Goal: Participate in discussion

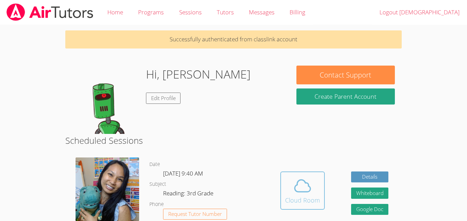
click at [300, 188] on icon at bounding box center [302, 185] width 19 height 19
click at [297, 201] on div "Cloud Room" at bounding box center [302, 201] width 35 height 10
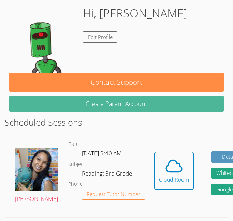
scroll to position [79, 0]
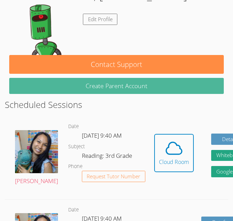
click at [155, 166] on button "Cloud Room" at bounding box center [175, 153] width 40 height 38
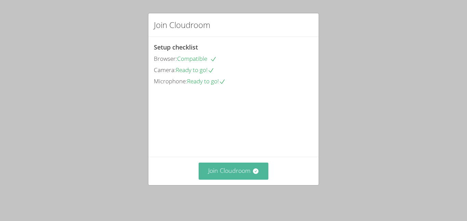
click at [245, 173] on button "Join Cloudroom" at bounding box center [234, 171] width 70 height 17
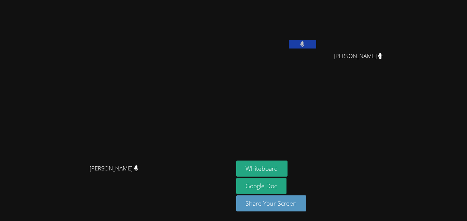
click at [274, 15] on video at bounding box center [276, 26] width 81 height 46
click at [276, 24] on video at bounding box center [276, 26] width 81 height 46
click at [305, 41] on icon at bounding box center [302, 44] width 7 height 6
click at [316, 45] on button at bounding box center [302, 44] width 27 height 9
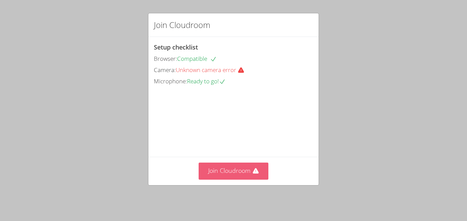
click at [242, 173] on button "Join Cloudroom" at bounding box center [234, 171] width 70 height 17
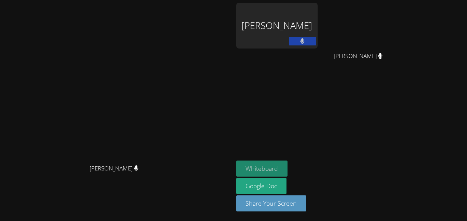
click at [267, 164] on button "Whiteboard" at bounding box center [262, 169] width 52 height 16
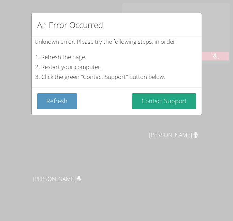
drag, startPoint x: 226, startPoint y: 56, endPoint x: 4, endPoint y: 66, distance: 222.7
click at [4, 66] on div "An Error Occurred Unknown error. Please try the following steps, in order: Refr…" at bounding box center [116, 110] width 233 height 221
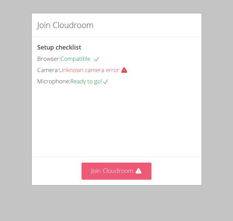
click at [136, 169] on icon at bounding box center [138, 171] width 7 height 7
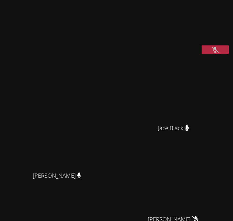
click at [223, 54] on button at bounding box center [215, 49] width 27 height 9
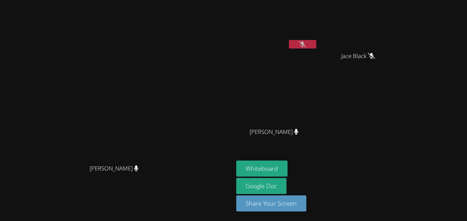
click at [233, 42] on icon at bounding box center [302, 44] width 7 height 6
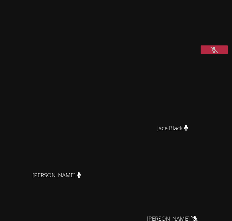
click at [212, 53] on icon at bounding box center [214, 50] width 7 height 6
click at [214, 53] on icon at bounding box center [214, 50] width 7 height 6
click at [211, 54] on button at bounding box center [214, 49] width 27 height 9
click at [217, 53] on icon at bounding box center [214, 50] width 7 height 6
click at [217, 54] on button at bounding box center [214, 49] width 27 height 9
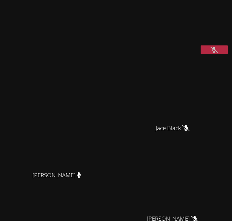
click at [217, 53] on icon at bounding box center [214, 50] width 7 height 6
click at [210, 54] on button at bounding box center [214, 49] width 27 height 9
click at [206, 54] on button at bounding box center [214, 49] width 27 height 9
click at [220, 54] on button at bounding box center [214, 49] width 27 height 9
click at [218, 54] on button at bounding box center [214, 49] width 27 height 9
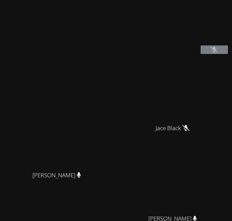
click at [211, 53] on icon at bounding box center [214, 50] width 7 height 6
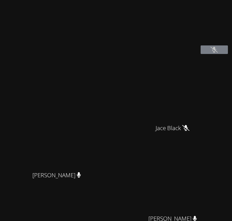
click at [211, 53] on icon at bounding box center [214, 50] width 7 height 6
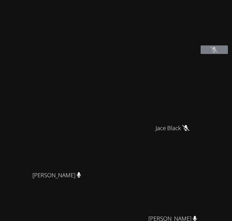
click at [211, 53] on icon at bounding box center [214, 50] width 7 height 6
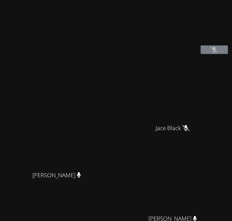
click at [211, 53] on icon at bounding box center [214, 50] width 7 height 6
click at [215, 53] on icon at bounding box center [214, 50] width 7 height 6
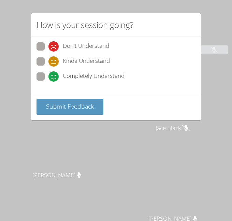
click at [106, 75] on span "Completely Understand" at bounding box center [94, 76] width 62 height 10
click at [54, 75] on input "Completely Understand" at bounding box center [52, 75] width 6 height 6
radio input "true"
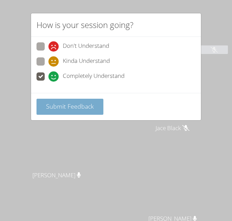
click at [89, 109] on span "Submit Feedback" at bounding box center [70, 106] width 48 height 8
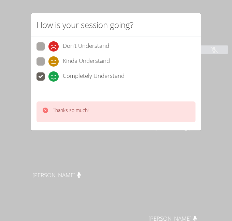
click at [80, 62] on span "Kinda Understand" at bounding box center [86, 61] width 47 height 10
click at [54, 62] on input "Kinda Understand" at bounding box center [52, 60] width 6 height 6
radio input "true"
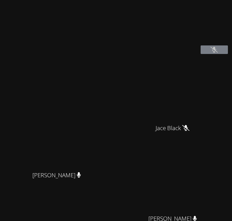
click at [207, 54] on button at bounding box center [214, 49] width 27 height 9
